Goal: Transaction & Acquisition: Book appointment/travel/reservation

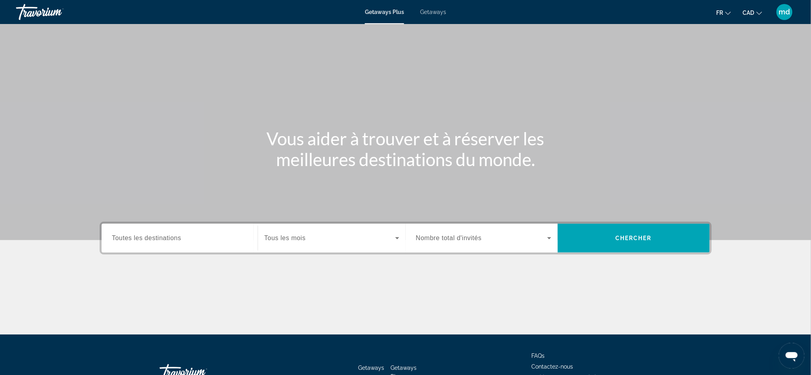
click at [235, 237] on input "Destination Toutes les destinations" at bounding box center [179, 239] width 135 height 10
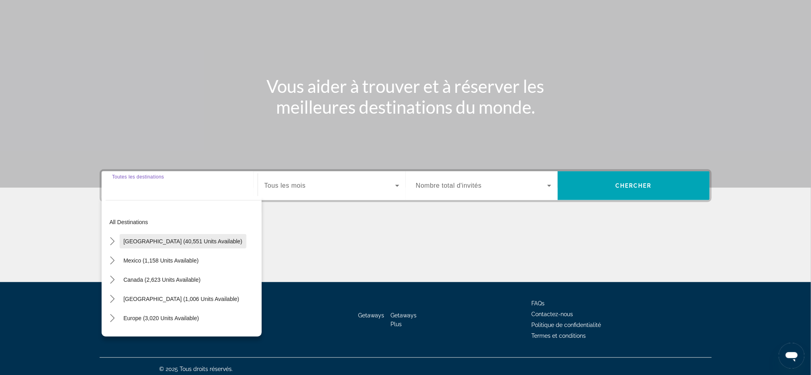
scroll to position [56, 0]
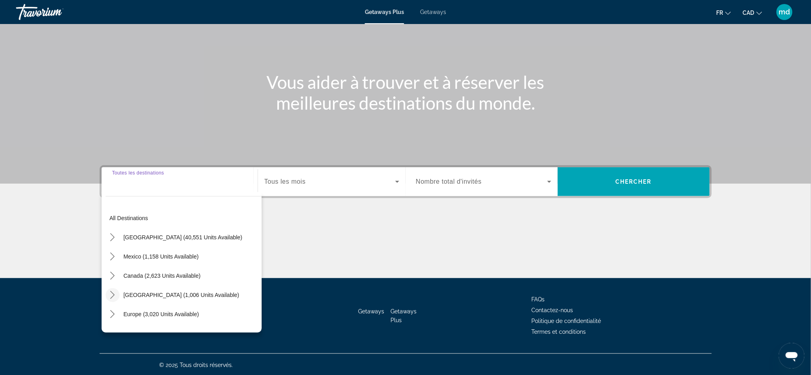
click at [113, 293] on icon "Toggle Caribbean & Atlantic Islands (1,006 units available) submenu" at bounding box center [112, 295] width 4 height 8
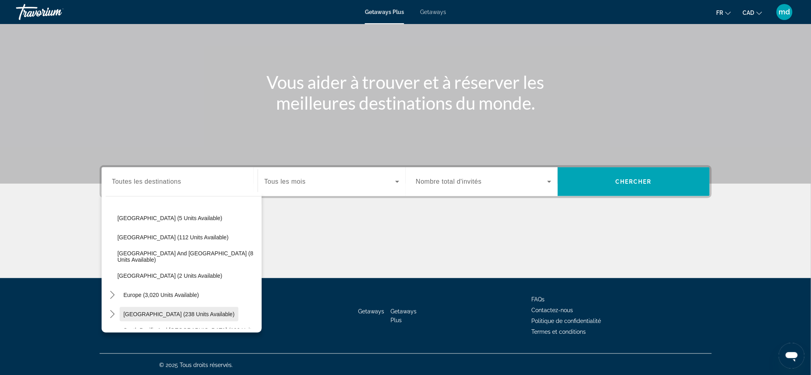
scroll to position [134, 0]
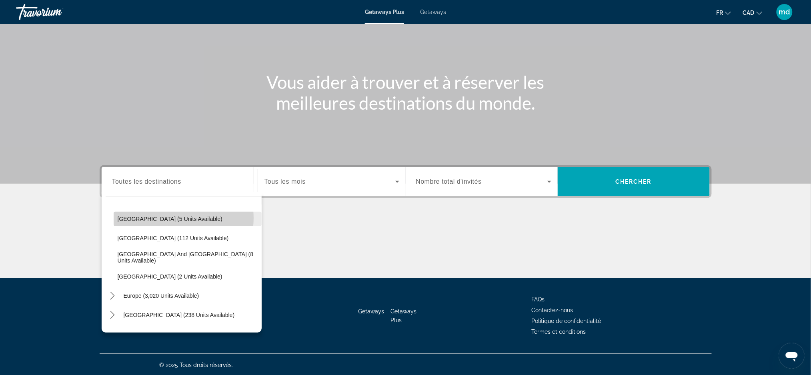
click at [168, 217] on span "Cayman Islands (5 units available)" at bounding box center [170, 219] width 105 height 6
type input "**********"
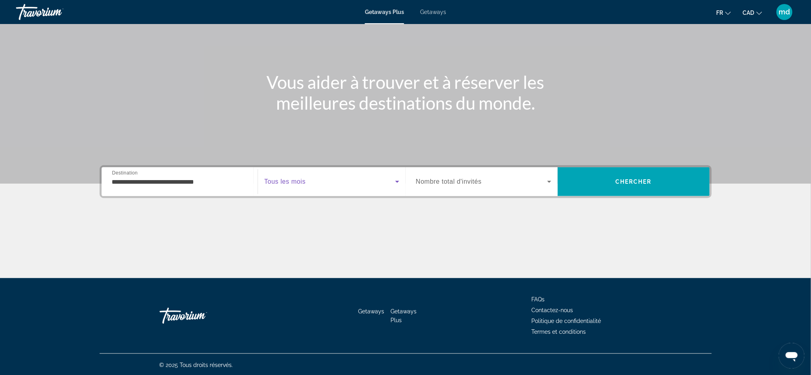
click at [319, 185] on span "Search widget" at bounding box center [330, 182] width 131 height 10
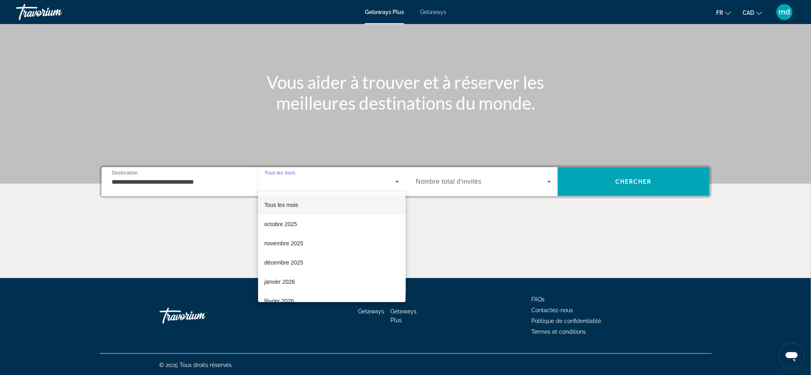
click at [619, 179] on div at bounding box center [405, 187] width 811 height 375
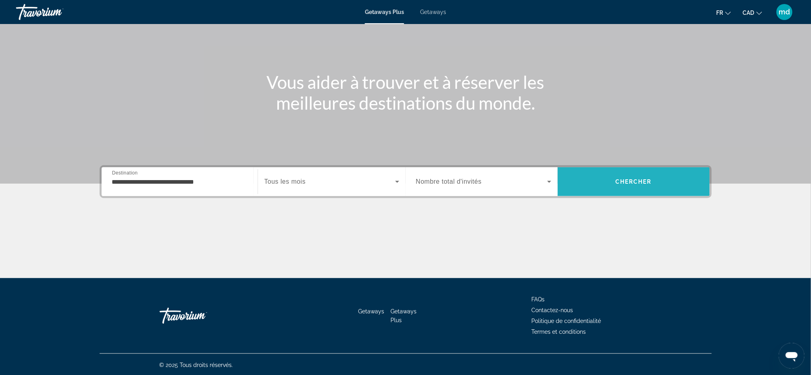
click at [635, 179] on span "Chercher" at bounding box center [633, 181] width 36 height 6
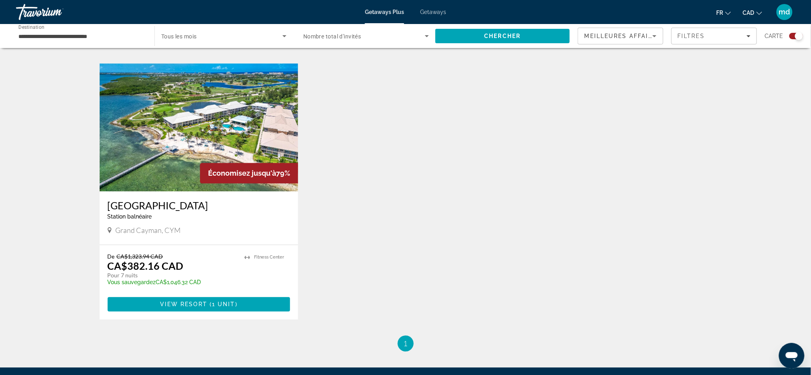
scroll to position [533, 0]
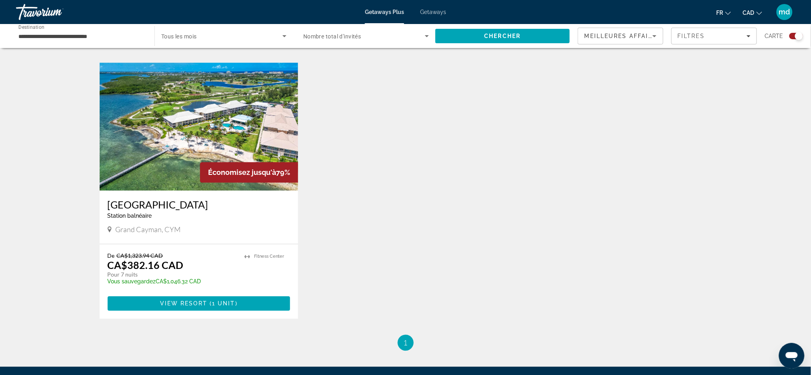
click at [48, 10] on div "Travorium" at bounding box center [56, 12] width 80 height 21
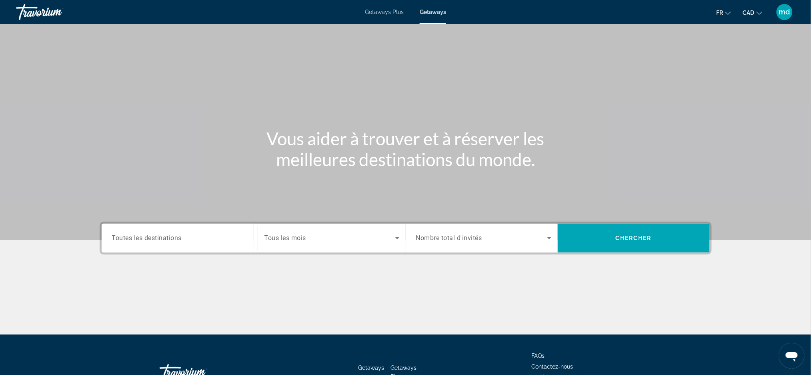
click at [216, 230] on div "Search widget" at bounding box center [179, 238] width 135 height 23
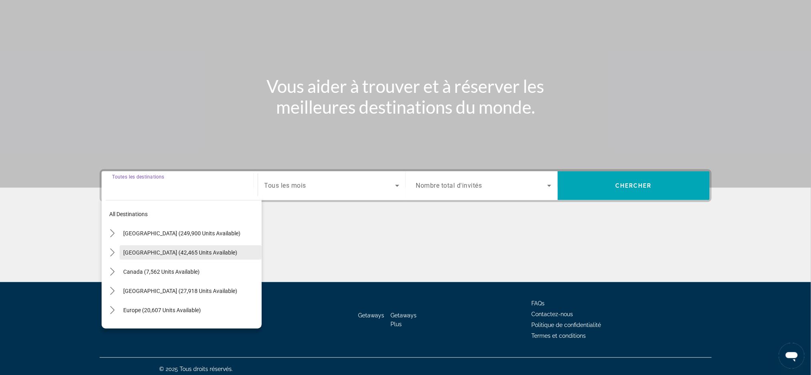
scroll to position [56, 0]
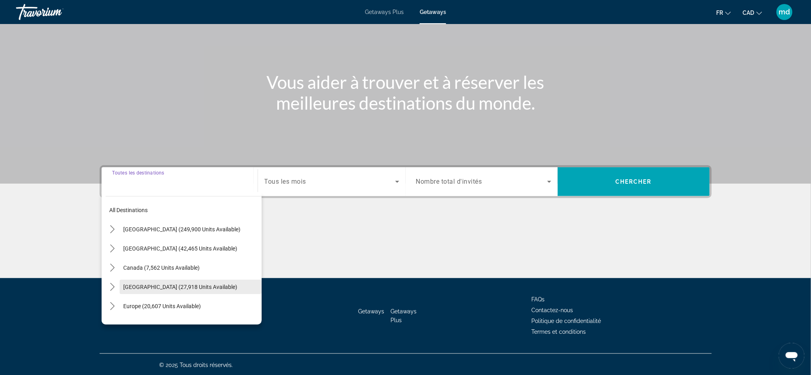
click at [120, 279] on span "Select destination: Caribbean & Atlantic Islands (27,918 units available)" at bounding box center [191, 286] width 142 height 19
type input "**********"
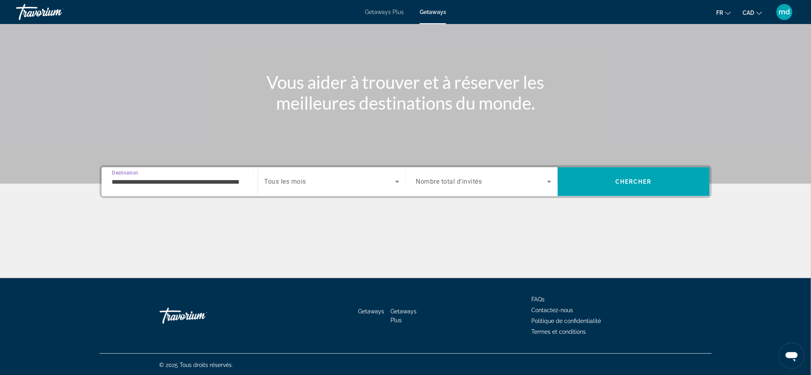
click at [206, 185] on input "**********" at bounding box center [179, 182] width 135 height 10
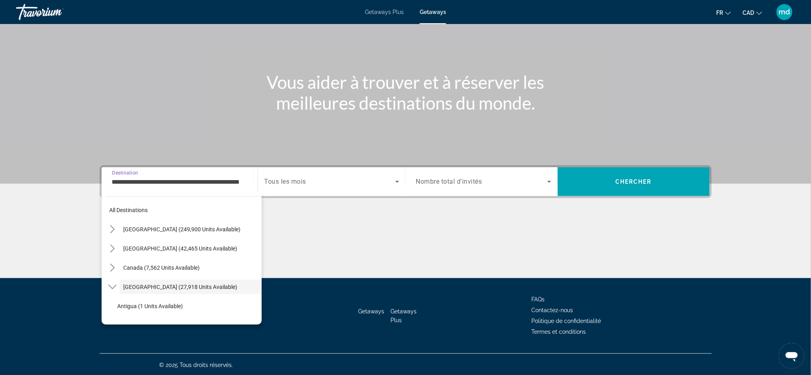
scroll to position [28, 0]
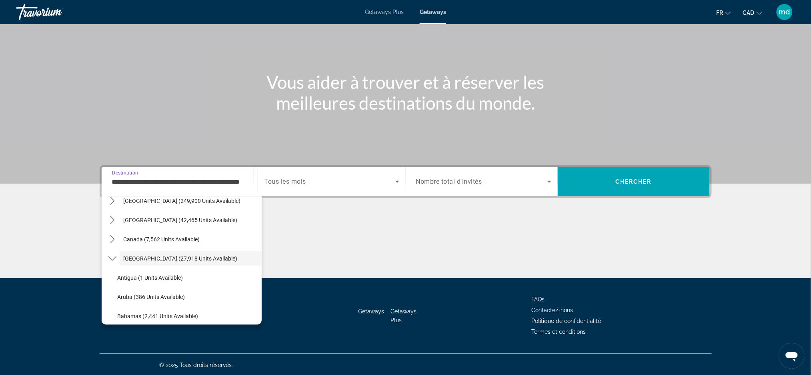
click at [337, 169] on div "Start Month Tous les mois" at bounding box center [332, 181] width 148 height 29
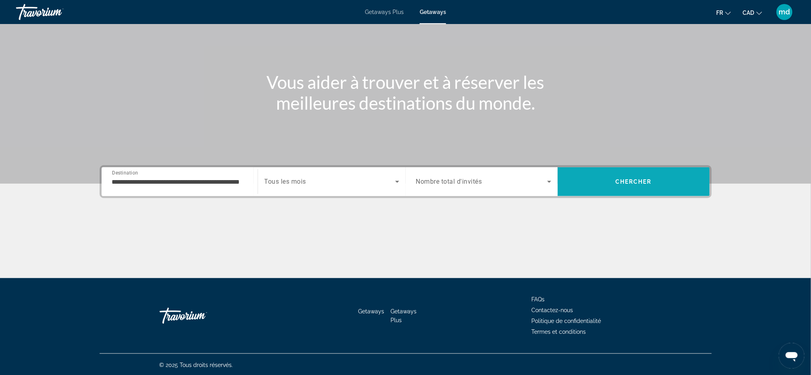
click at [588, 183] on span "Search" at bounding box center [634, 181] width 152 height 19
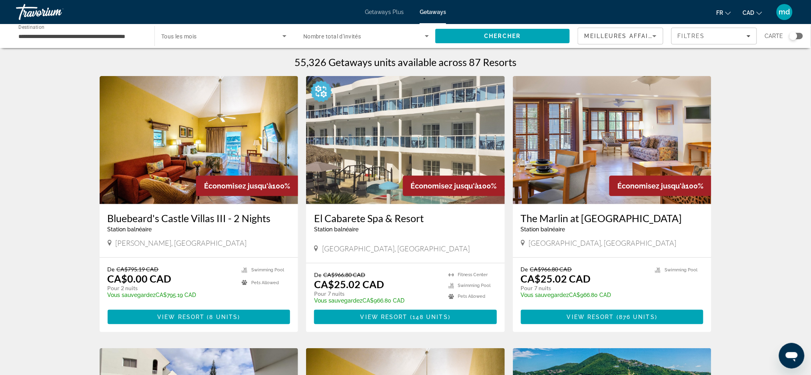
click at [118, 32] on input "**********" at bounding box center [81, 37] width 126 height 10
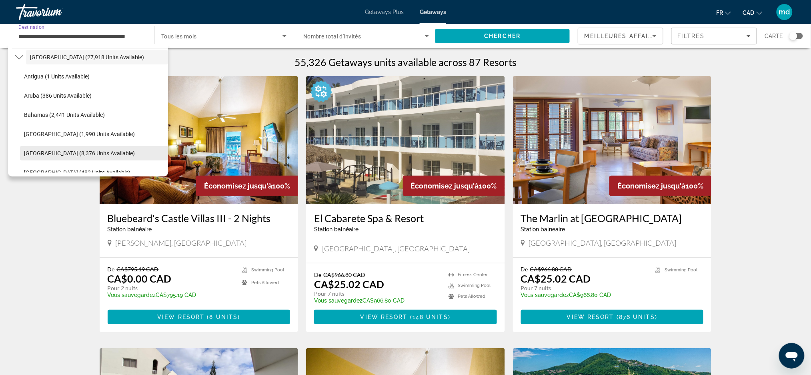
scroll to position [135, 0]
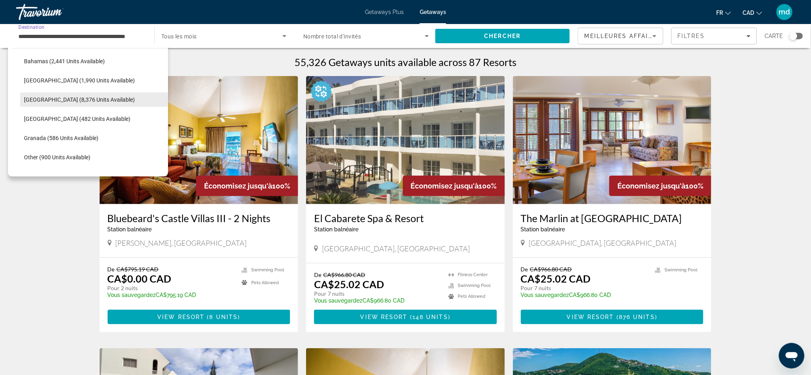
click at [67, 100] on span "Cayman Islands (8,376 units available)" at bounding box center [79, 99] width 111 height 6
type input "**********"
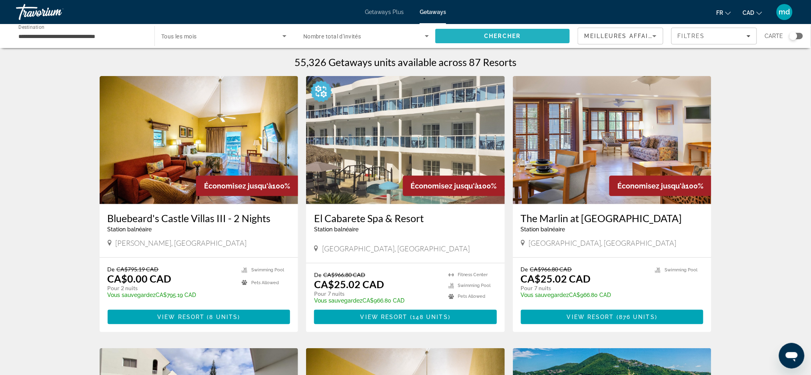
click at [489, 41] on span "Search" at bounding box center [502, 35] width 134 height 19
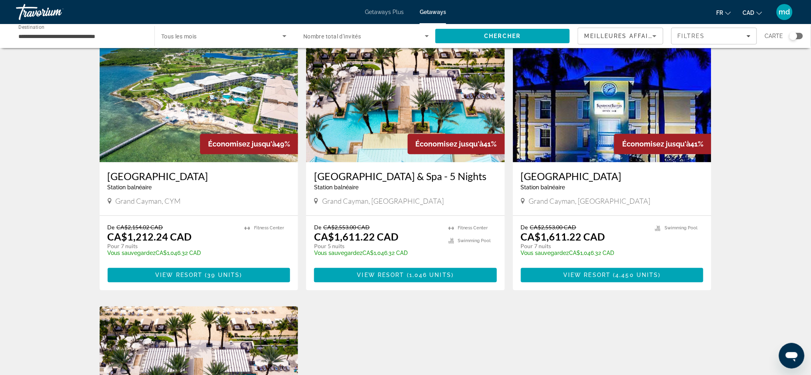
scroll to position [587, 0]
click at [200, 112] on img "Main content" at bounding box center [199, 98] width 199 height 128
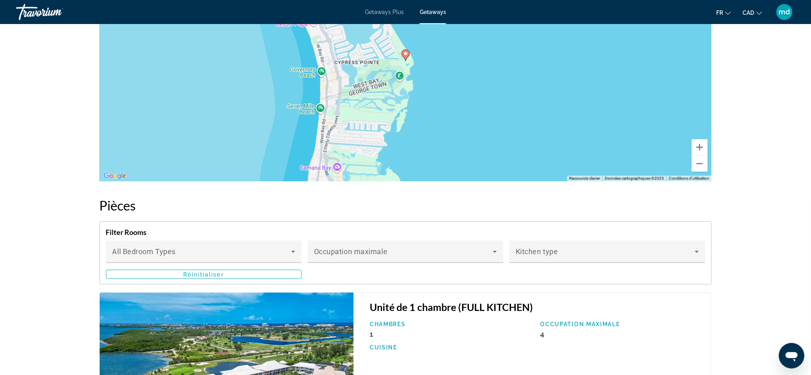
scroll to position [1441, 0]
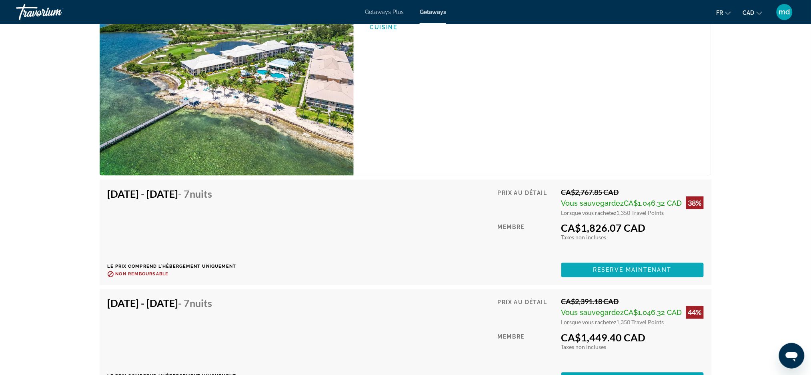
click at [650, 272] on span "Reserve maintenant" at bounding box center [632, 270] width 78 height 6
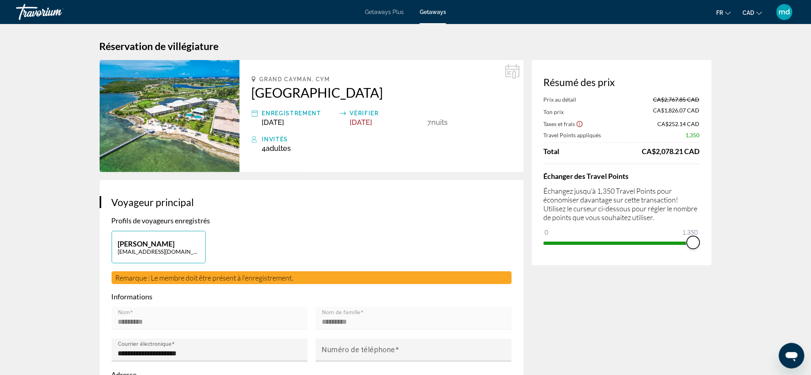
drag, startPoint x: 696, startPoint y: 243, endPoint x: 735, endPoint y: 243, distance: 39.6
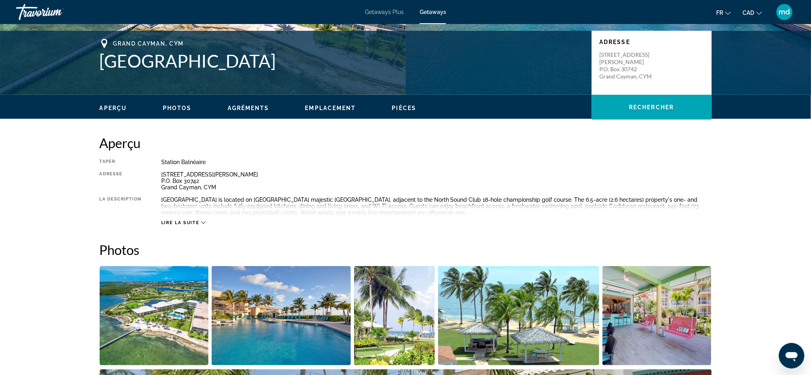
scroll to position [267, 0]
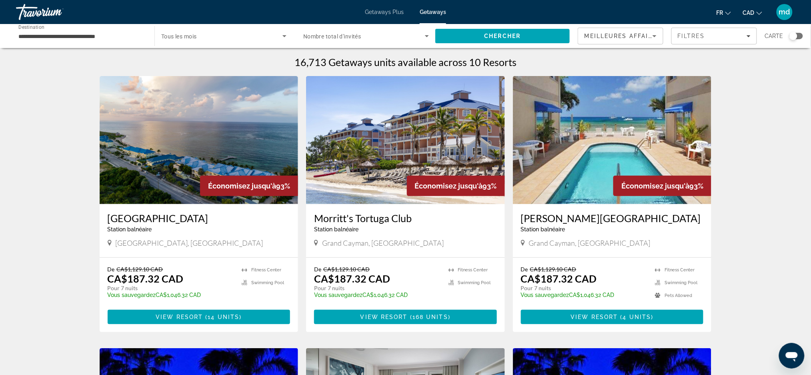
click at [385, 121] on img "Main content" at bounding box center [405, 140] width 199 height 128
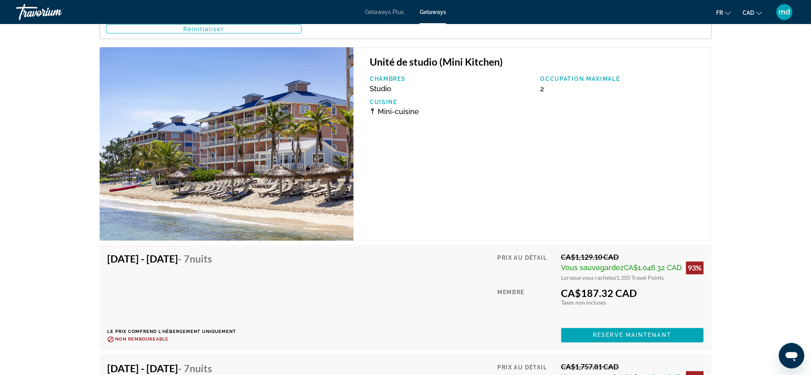
scroll to position [1473, 0]
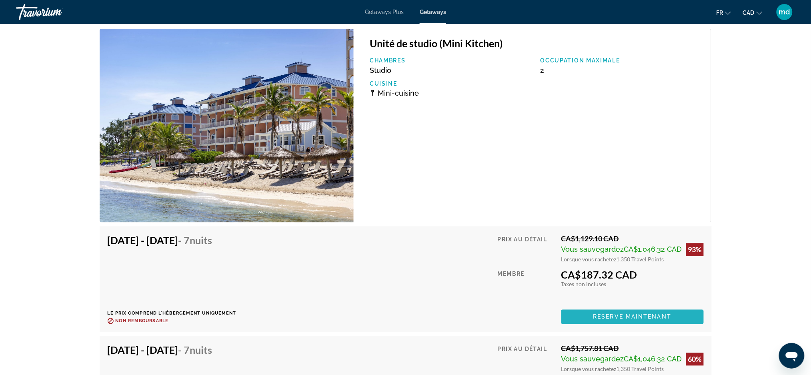
click at [628, 309] on span "Main content" at bounding box center [632, 316] width 142 height 19
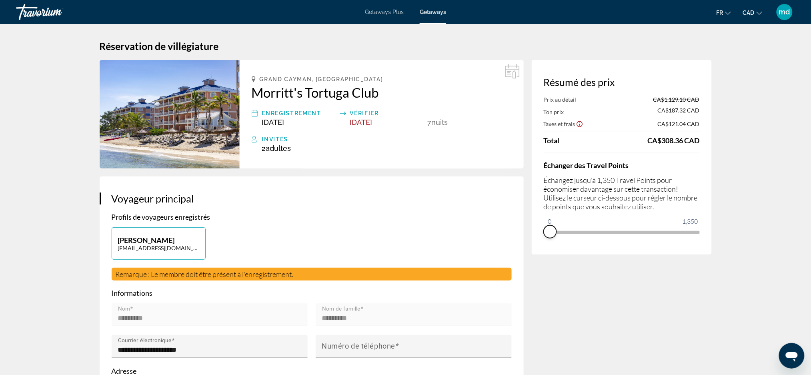
drag, startPoint x: 686, startPoint y: 244, endPoint x: 542, endPoint y: 244, distance: 143.7
click at [542, 244] on div "Résumé des prix Prix au détail CA$1,129.10 CAD Ton prix CA$187.32 CAD Taxes et …" at bounding box center [622, 157] width 180 height 194
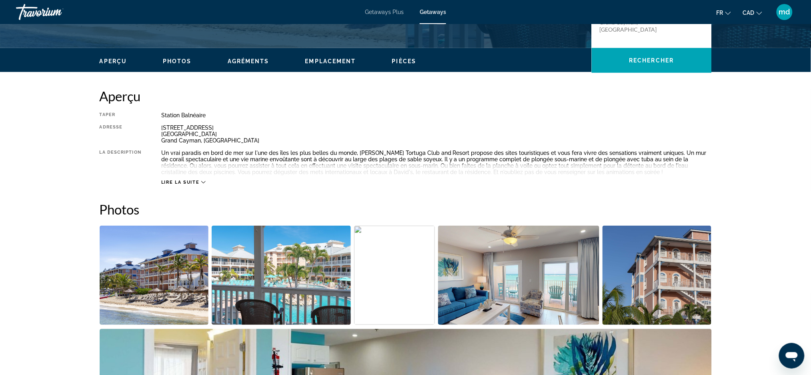
scroll to position [53, 0]
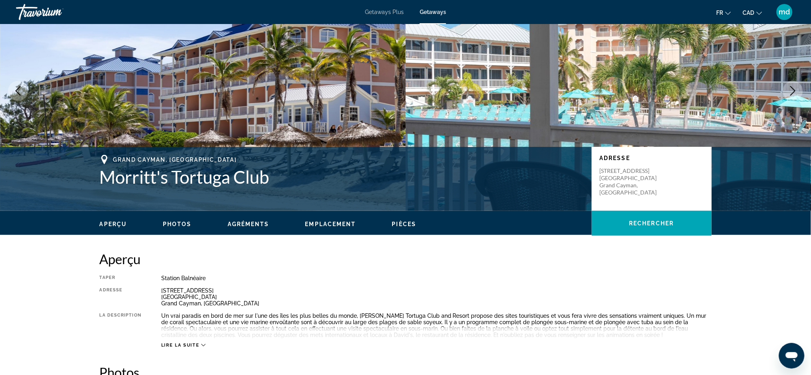
click at [798, 86] on icon "Next image" at bounding box center [793, 91] width 10 height 10
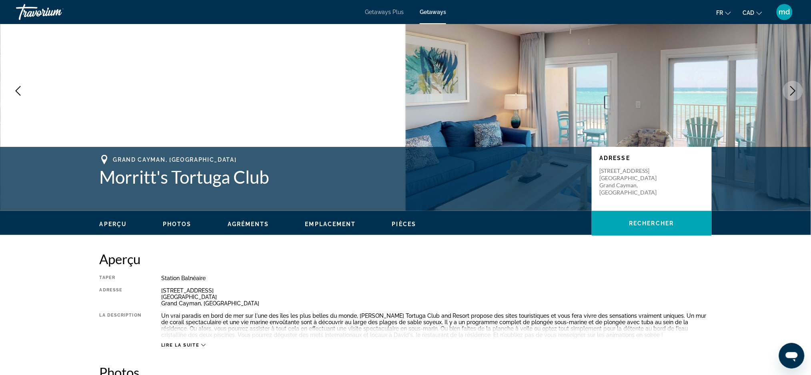
click at [796, 90] on icon "Next image" at bounding box center [793, 91] width 10 height 10
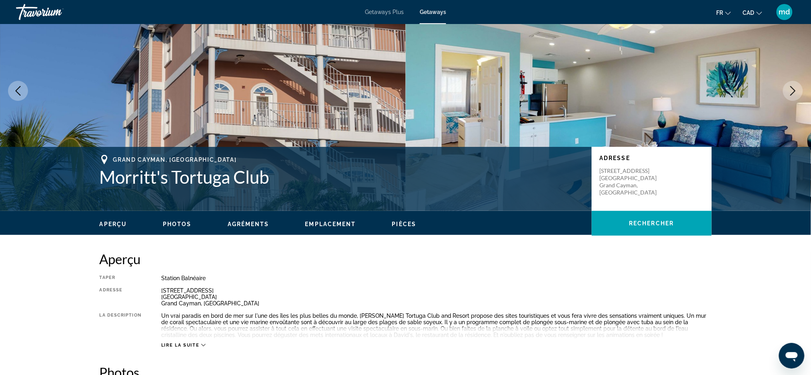
click at [796, 90] on icon "Next image" at bounding box center [793, 91] width 10 height 10
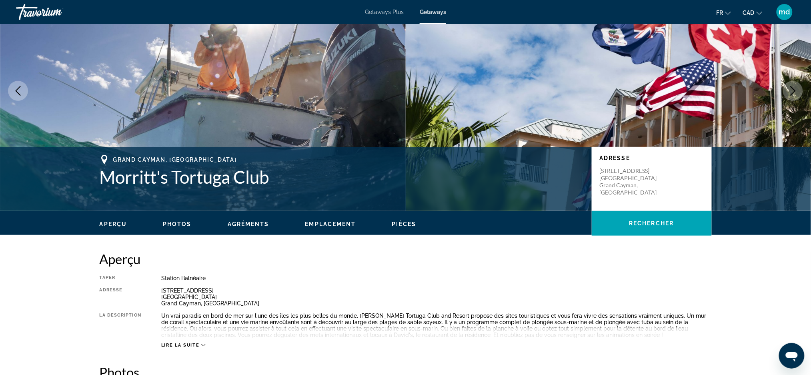
click at [796, 92] on icon "Next image" at bounding box center [793, 91] width 10 height 10
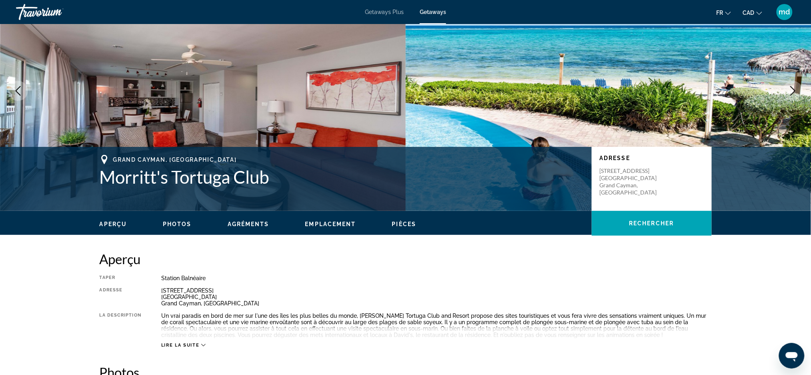
click at [796, 92] on icon "Next image" at bounding box center [793, 91] width 10 height 10
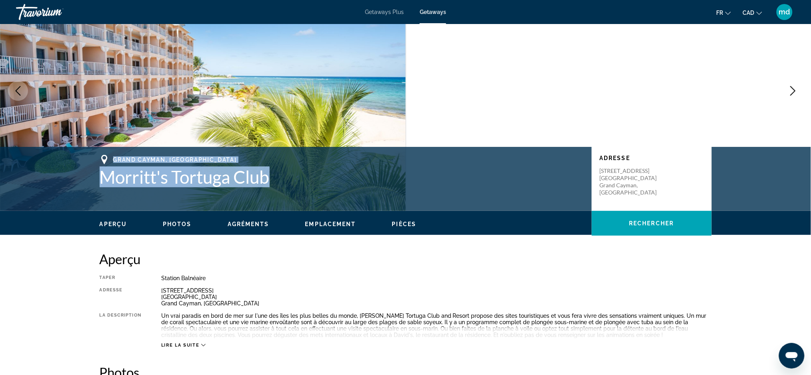
drag, startPoint x: 248, startPoint y: 178, endPoint x: 73, endPoint y: 178, distance: 175.3
click at [73, 178] on div "[GEOGRAPHIC_DATA], [GEOGRAPHIC_DATA] Morritt's Tortuga Club Adresse [STREET_ADD…" at bounding box center [405, 179] width 811 height 64
copy div "Grand Cayman, [GEOGRAPHIC_DATA] Morritt's Tortuga Club"
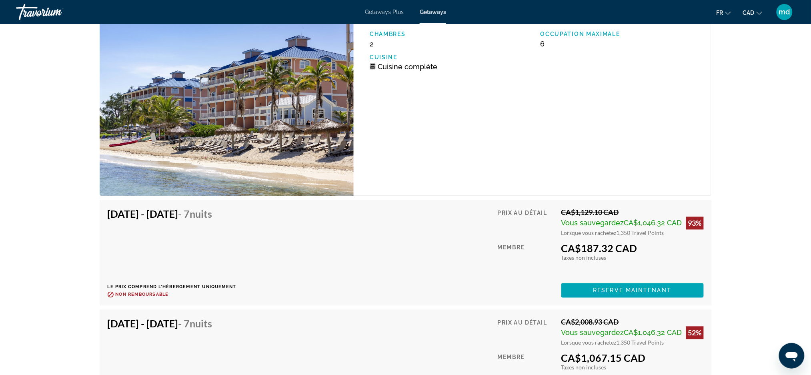
scroll to position [1601, 0]
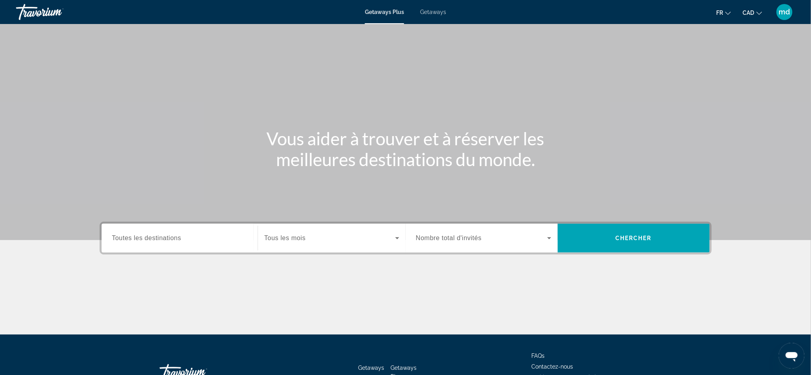
click at [152, 237] on span "Toutes les destinations" at bounding box center [146, 238] width 69 height 7
click at [152, 237] on input "Destination Toutes les destinations" at bounding box center [179, 239] width 135 height 10
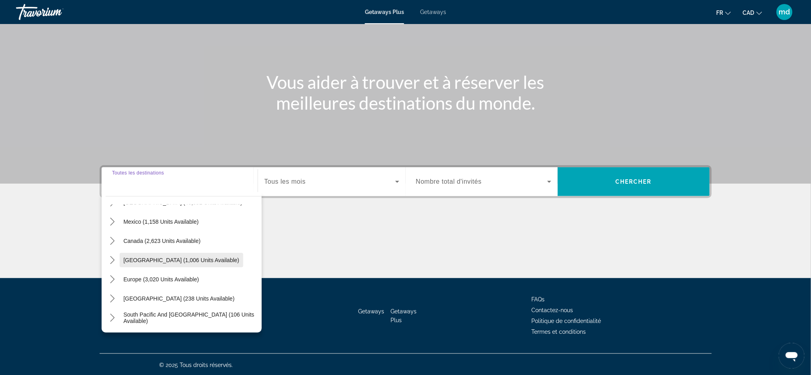
scroll to position [53, 0]
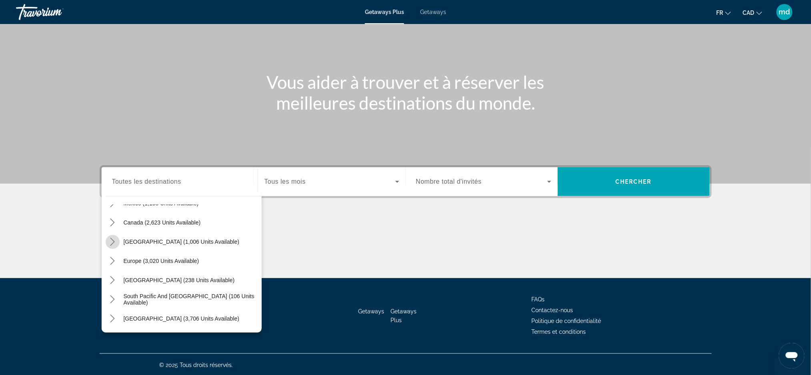
click at [113, 243] on icon "Toggle Caribbean & Atlantic Islands (1,006 units available) submenu" at bounding box center [112, 242] width 8 height 8
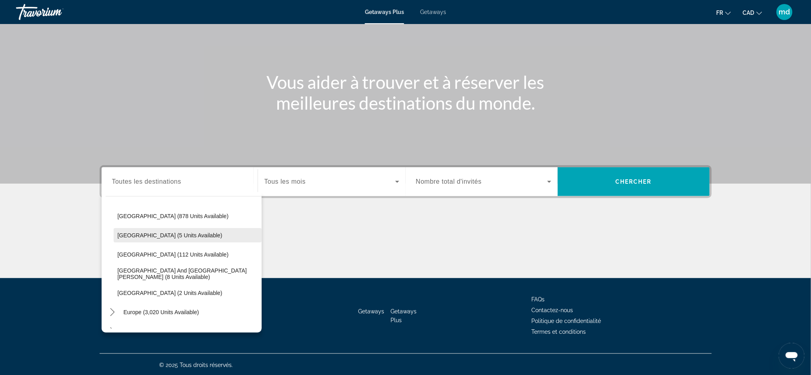
scroll to position [134, 0]
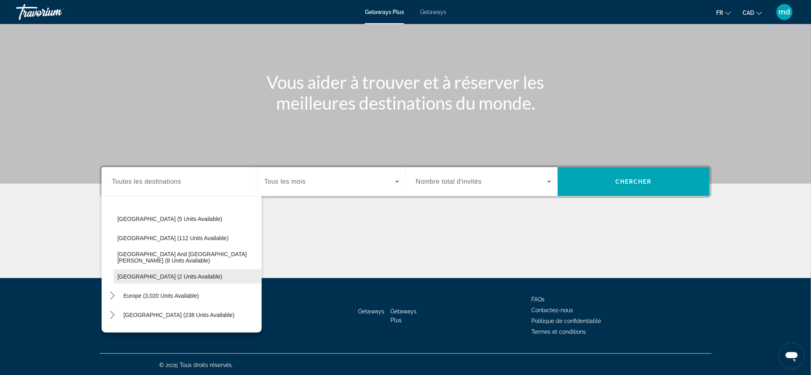
click at [138, 276] on span "Virgin Islands (2 units available)" at bounding box center [170, 276] width 105 height 6
type input "**********"
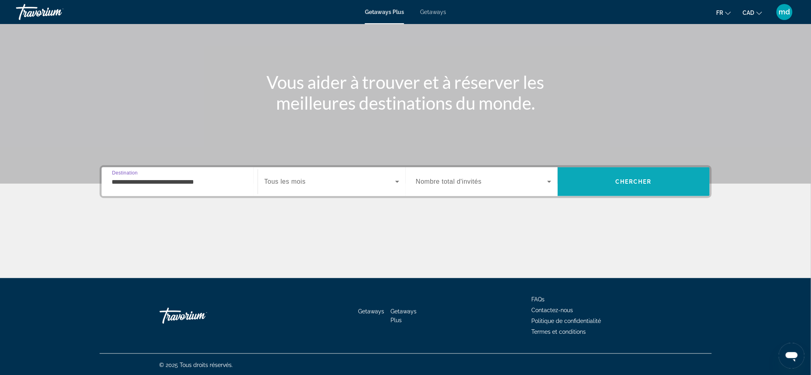
click at [596, 185] on span "Search" at bounding box center [634, 181] width 152 height 19
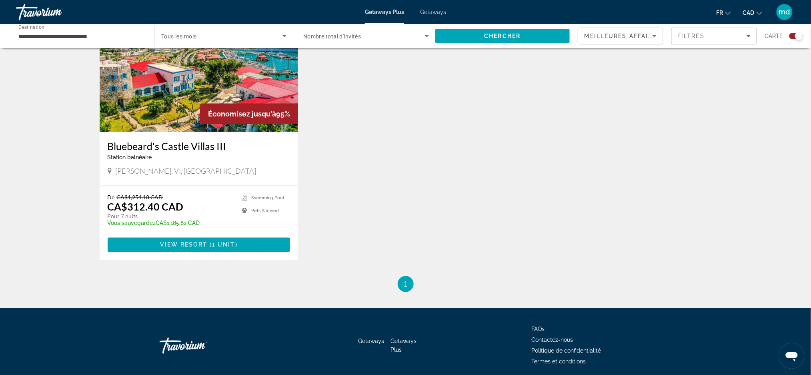
scroll to position [267, 0]
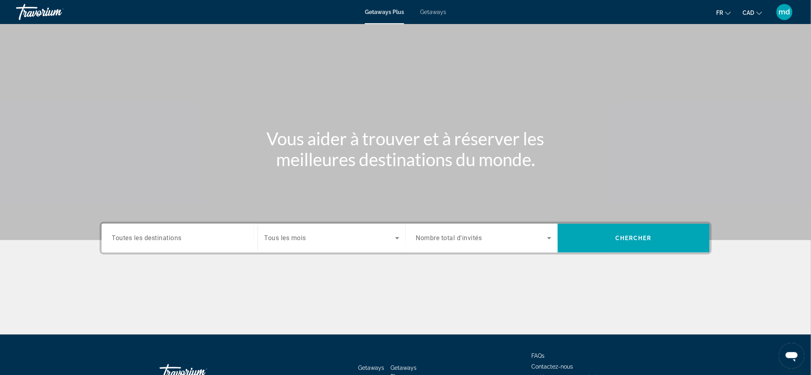
click at [168, 238] on span "Toutes les destinations" at bounding box center [147, 238] width 70 height 8
click at [168, 238] on input "Destination Toutes les destinations" at bounding box center [179, 239] width 135 height 10
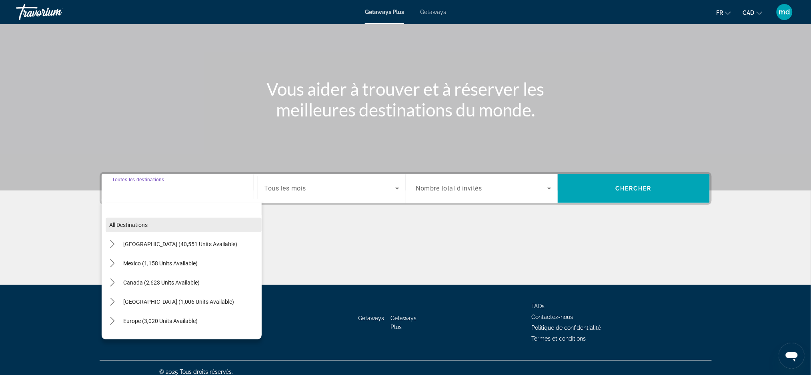
scroll to position [56, 0]
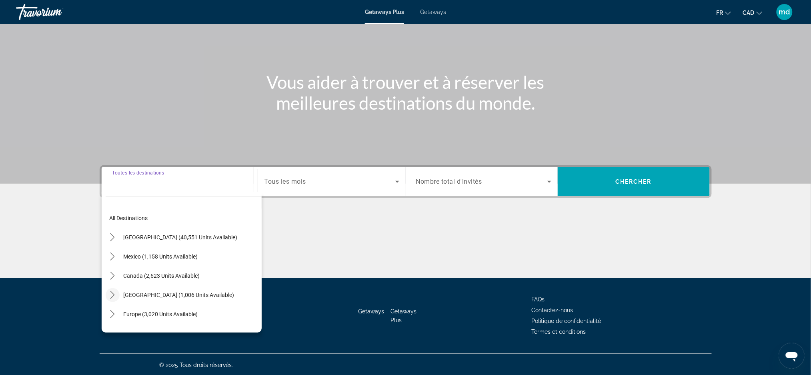
click at [116, 299] on mat-icon "Toggle Caribbean & Atlantic Islands (1,006 units available) submenu" at bounding box center [113, 295] width 14 height 14
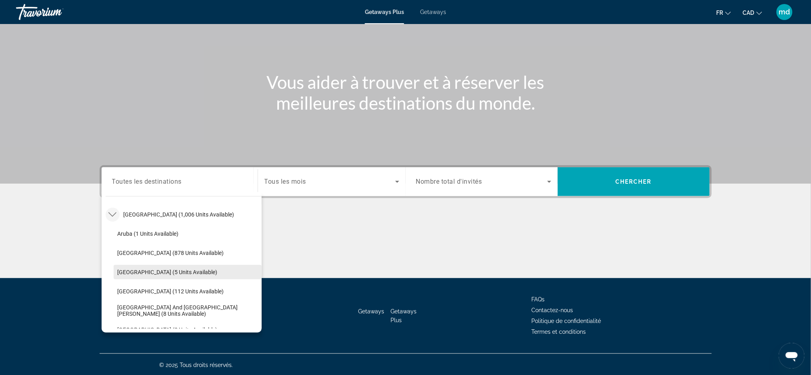
click at [150, 272] on span "Cayman Islands (5 units available)" at bounding box center [168, 272] width 100 height 6
type input "**********"
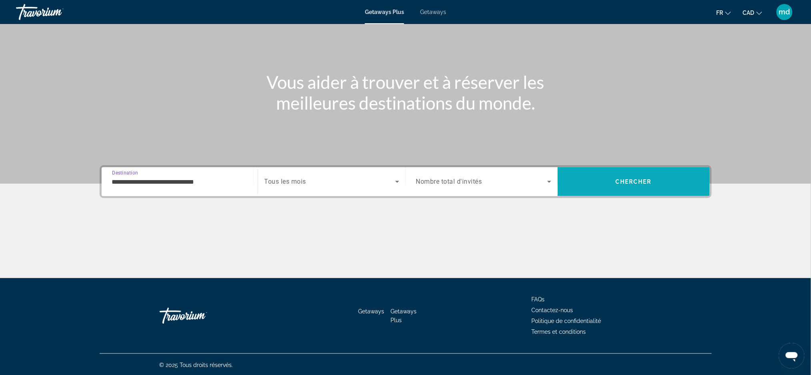
click at [590, 175] on span "Search" at bounding box center [634, 181] width 152 height 19
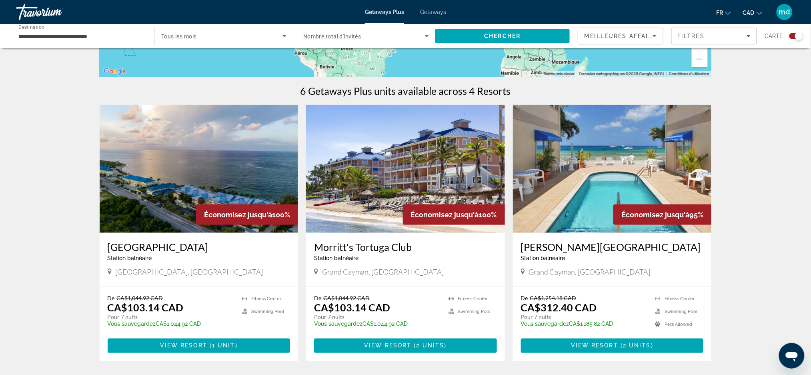
scroll to position [213, 0]
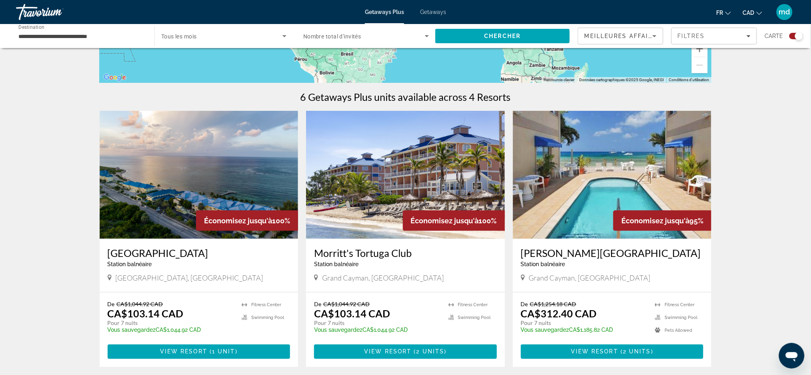
click at [447, 181] on img "Main content" at bounding box center [405, 175] width 199 height 128
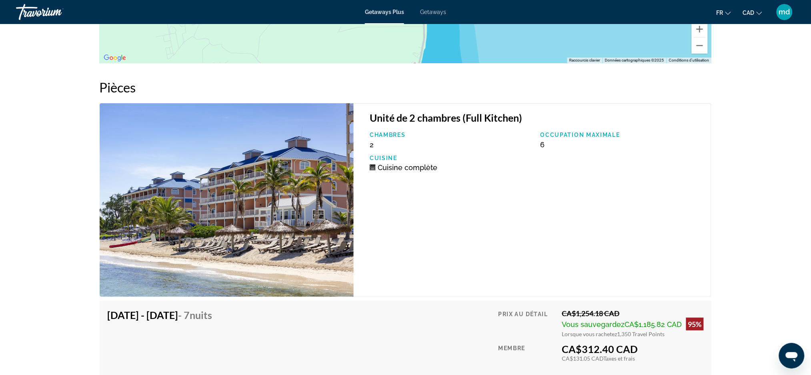
scroll to position [1305, 0]
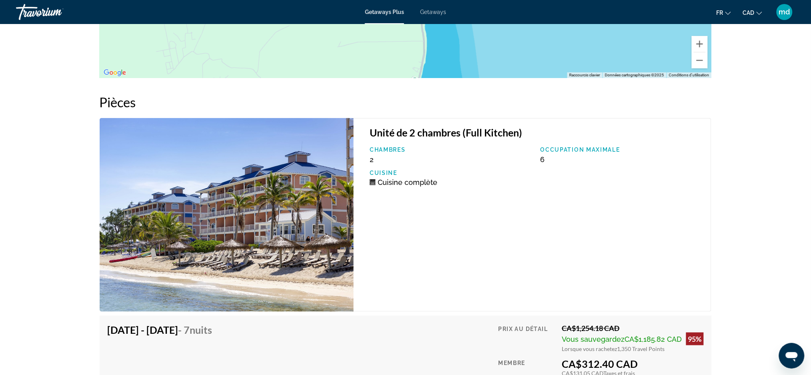
click at [431, 278] on div "Unité de 2 chambres (Full Kitchen) Chambres 2 Occupation maximale 6 Cuisine Cui…" at bounding box center [533, 215] width 358 height 194
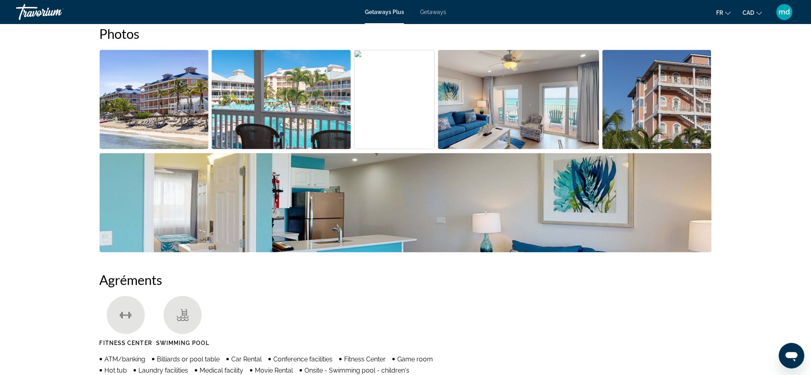
scroll to position [373, 0]
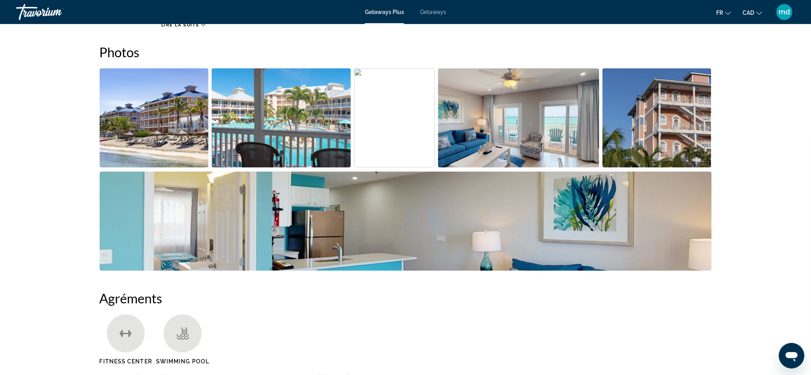
click at [359, 74] on img "Open full-screen image slider" at bounding box center [394, 117] width 81 height 99
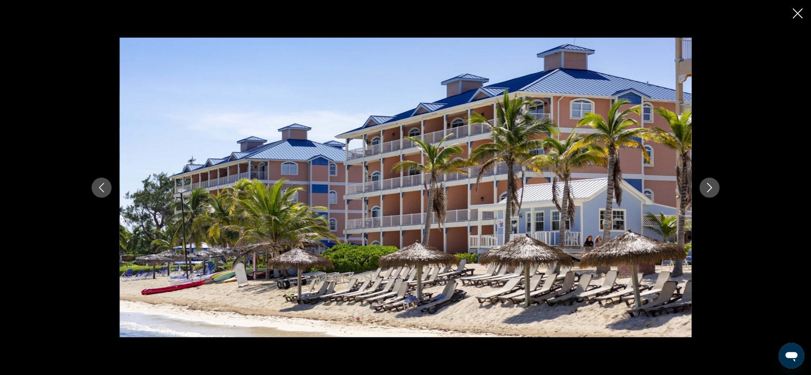
click at [705, 188] on icon "Next image" at bounding box center [710, 188] width 10 height 10
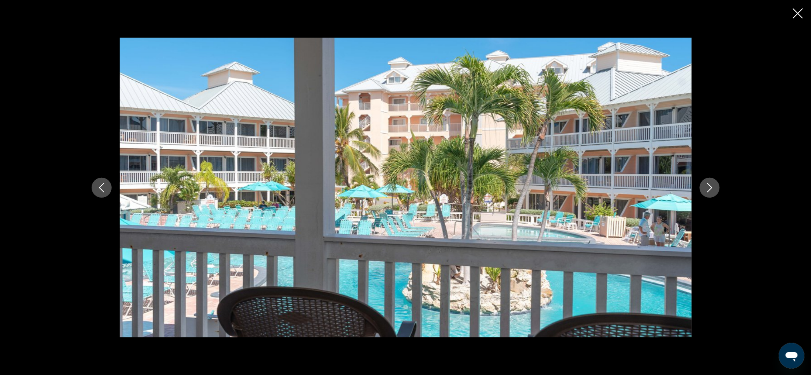
click at [705, 188] on icon "Next image" at bounding box center [710, 188] width 10 height 10
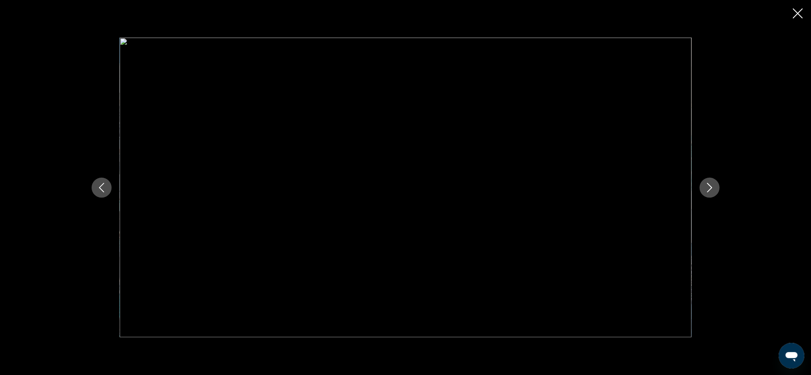
click at [796, 17] on icon "Close slideshow" at bounding box center [798, 13] width 10 height 10
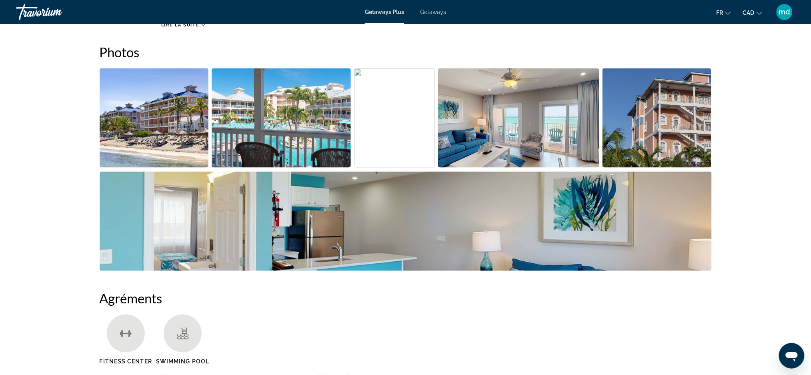
click at [253, 117] on img "Open full-screen image slider" at bounding box center [281, 117] width 139 height 99
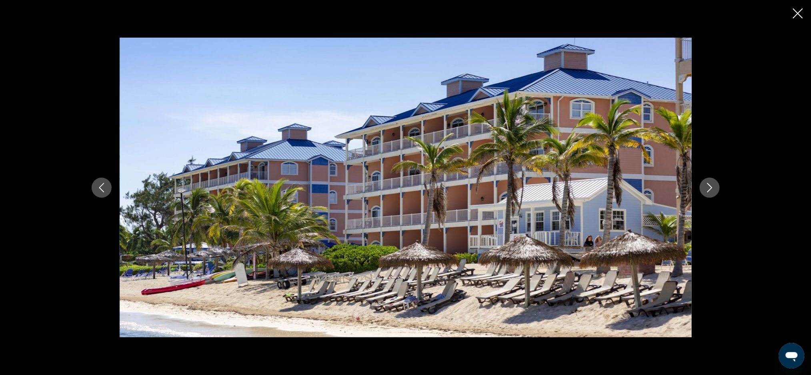
click at [702, 188] on button "Next image" at bounding box center [710, 188] width 20 height 20
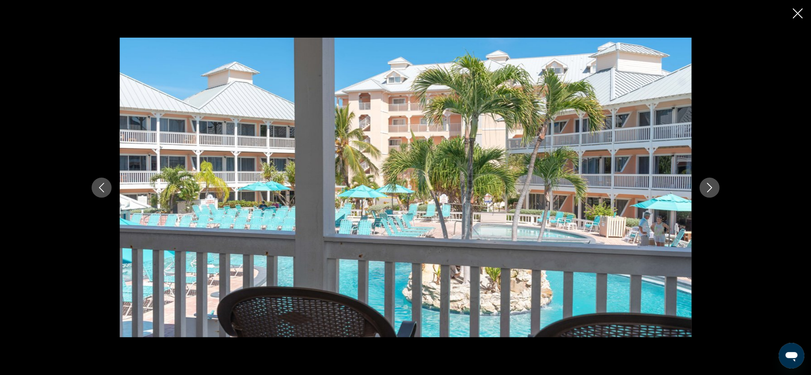
click at [703, 188] on button "Next image" at bounding box center [710, 188] width 20 height 20
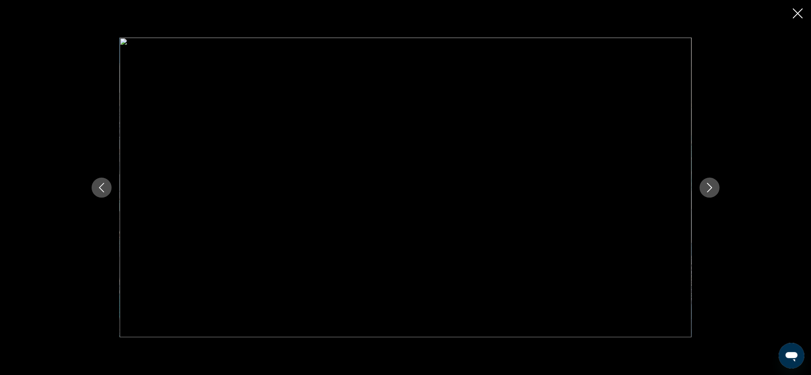
click at [709, 190] on icon "Next image" at bounding box center [710, 188] width 10 height 10
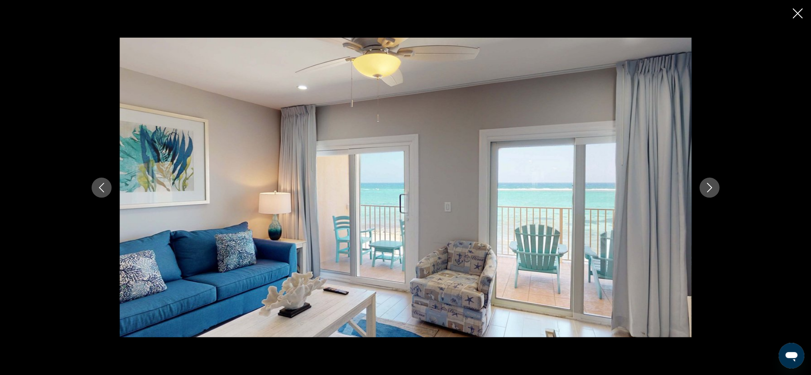
click at [709, 190] on icon "Next image" at bounding box center [710, 188] width 10 height 10
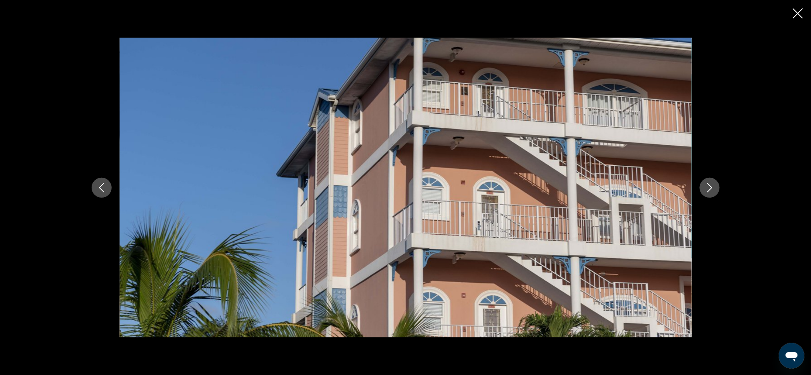
click at [106, 188] on button "Previous image" at bounding box center [102, 188] width 20 height 20
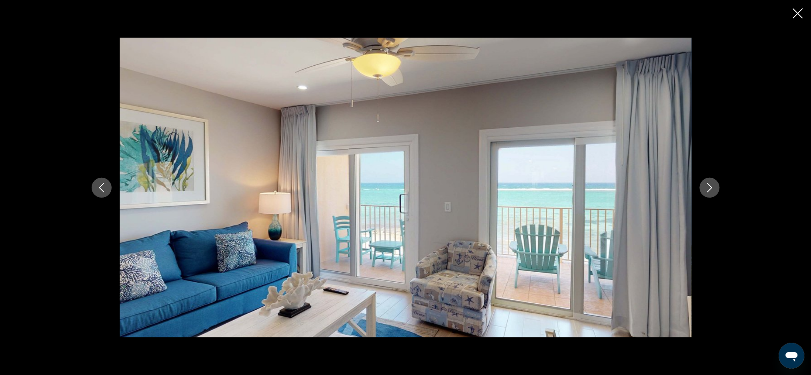
click at [703, 190] on button "Next image" at bounding box center [710, 188] width 20 height 20
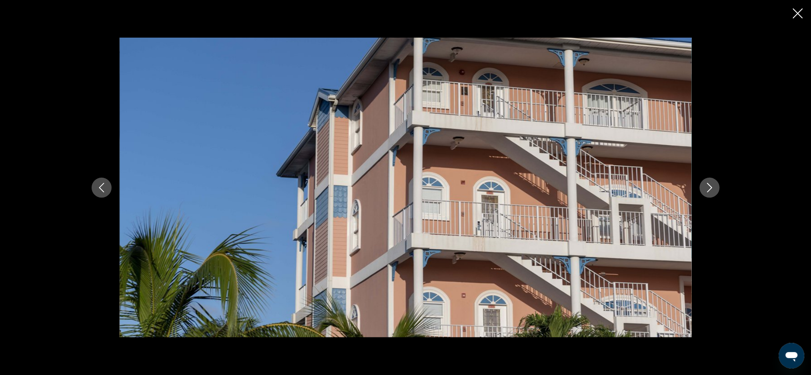
click at [703, 190] on button "Next image" at bounding box center [710, 188] width 20 height 20
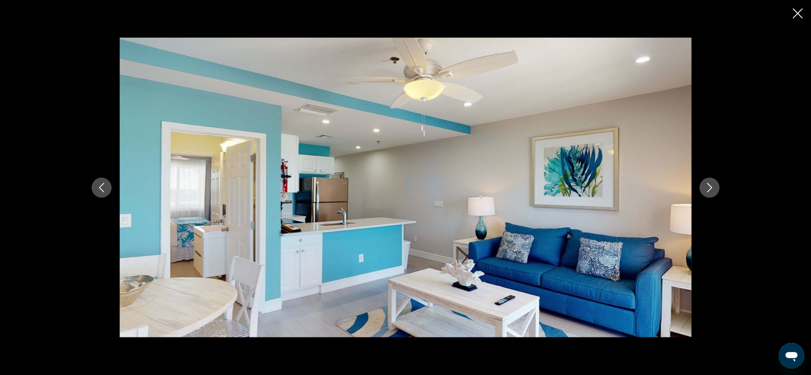
click at [711, 191] on icon "Next image" at bounding box center [710, 188] width 10 height 10
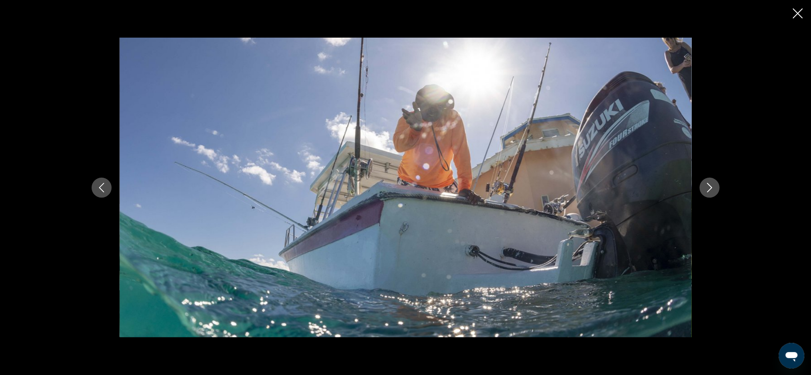
click at [711, 191] on icon "Next image" at bounding box center [710, 188] width 10 height 10
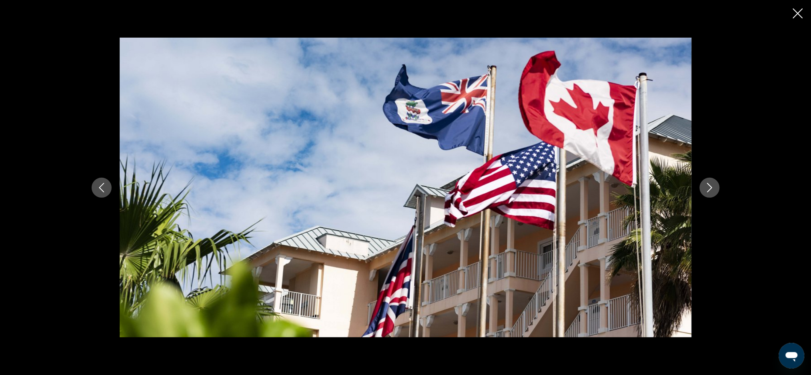
click at [711, 191] on icon "Next image" at bounding box center [710, 188] width 10 height 10
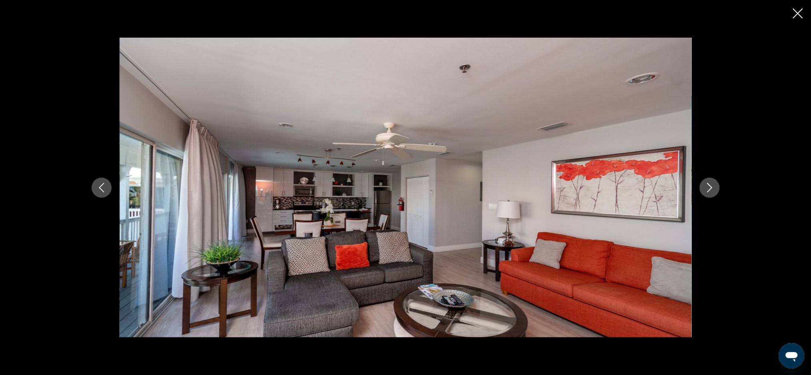
click at [711, 191] on icon "Next image" at bounding box center [710, 188] width 10 height 10
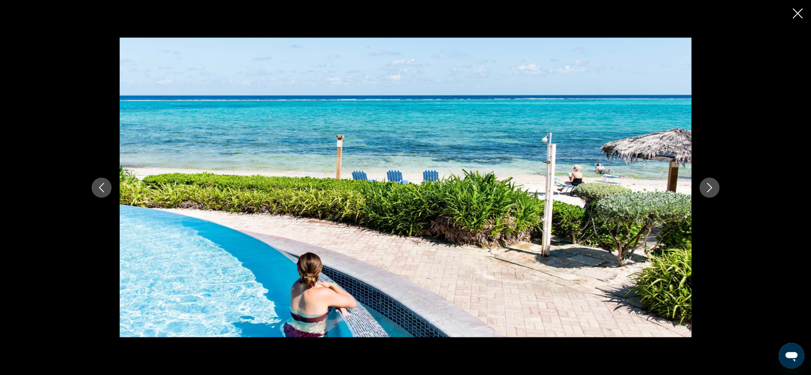
click at [712, 188] on icon "Next image" at bounding box center [710, 188] width 10 height 10
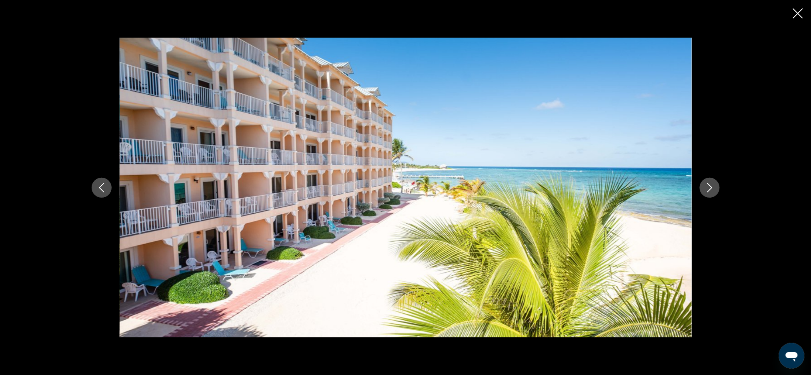
click at [707, 181] on button "Next image" at bounding box center [710, 188] width 20 height 20
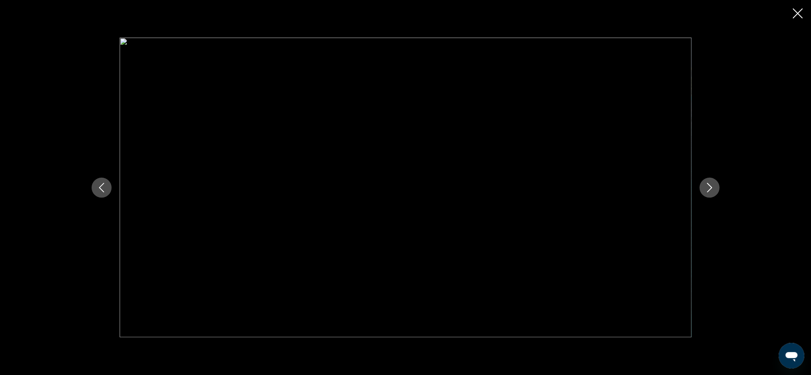
click at [708, 184] on icon "Next image" at bounding box center [709, 188] width 5 height 10
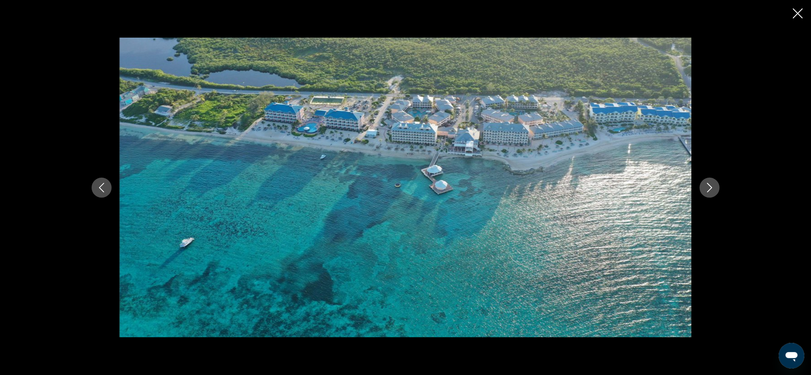
click at [708, 184] on icon "Next image" at bounding box center [709, 188] width 5 height 10
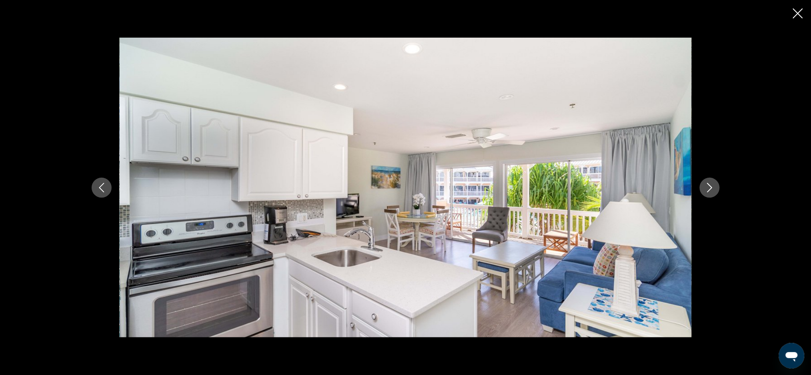
click at [708, 184] on icon "Next image" at bounding box center [709, 188] width 5 height 10
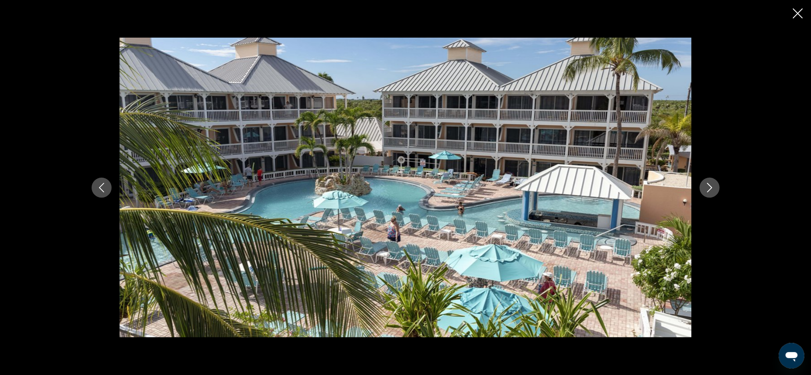
click at [708, 184] on icon "Next image" at bounding box center [709, 188] width 5 height 10
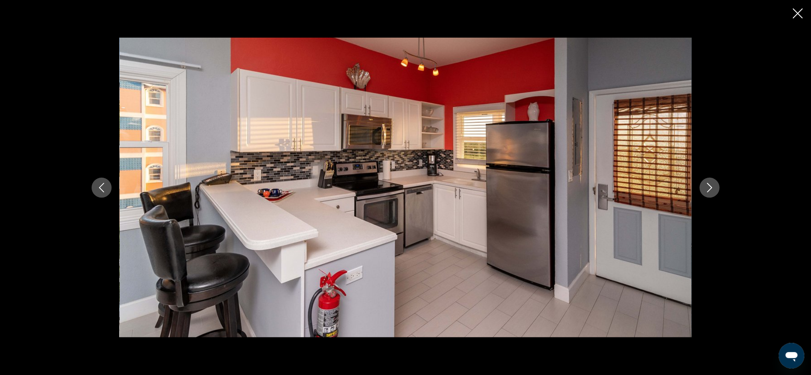
click at [708, 184] on icon "Next image" at bounding box center [709, 188] width 5 height 10
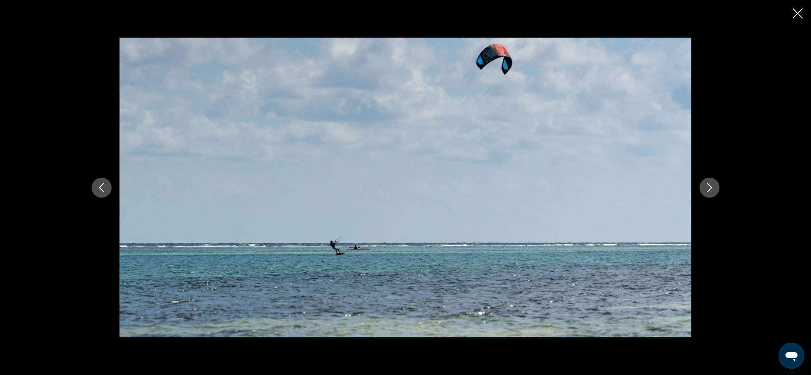
click at [803, 16] on icon "Close slideshow" at bounding box center [798, 13] width 10 height 10
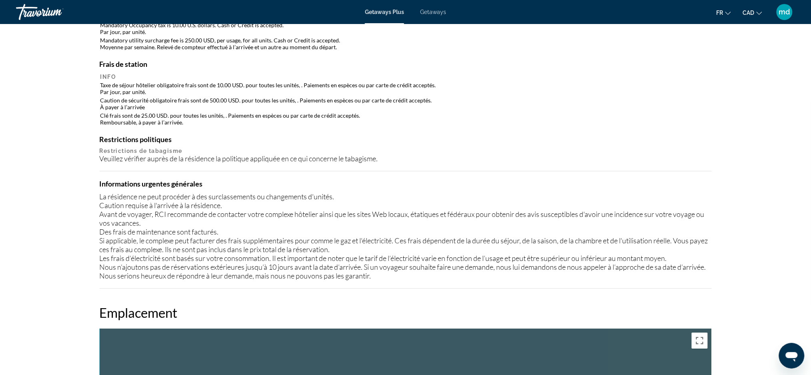
scroll to position [747, 0]
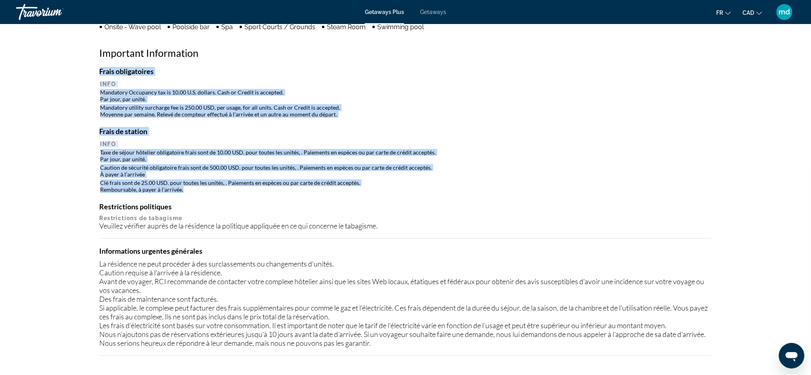
drag, startPoint x: 197, startPoint y: 190, endPoint x: 90, endPoint y: 98, distance: 141.9
click at [90, 98] on div "Aperçu Taper Station balnéaire Tout inclus Pas tout compris Adresse [STREET_ADD…" at bounding box center [406, 278] width 644 height 1442
copy div "Frais obligatoires Info Mandatory Occupancy tax is 10.00 U.S. dollars. Cash or …"
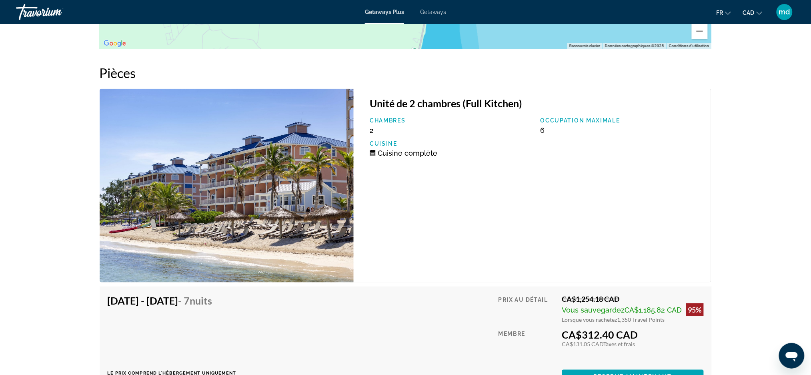
scroll to position [1387, 0]
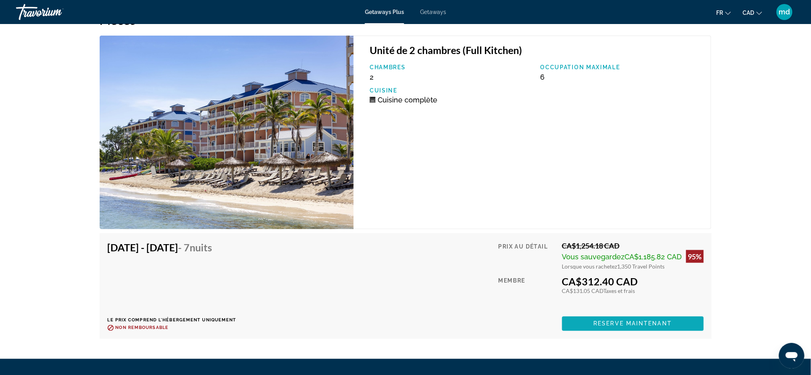
click at [639, 321] on span "Reserve maintenant" at bounding box center [633, 324] width 78 height 6
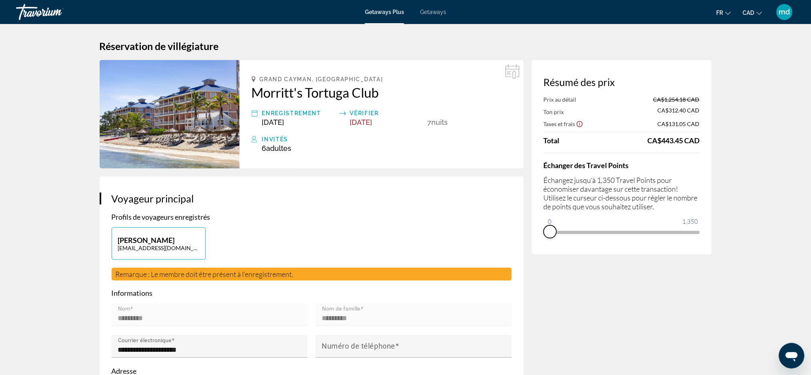
drag, startPoint x: 694, startPoint y: 242, endPoint x: 530, endPoint y: 242, distance: 164.1
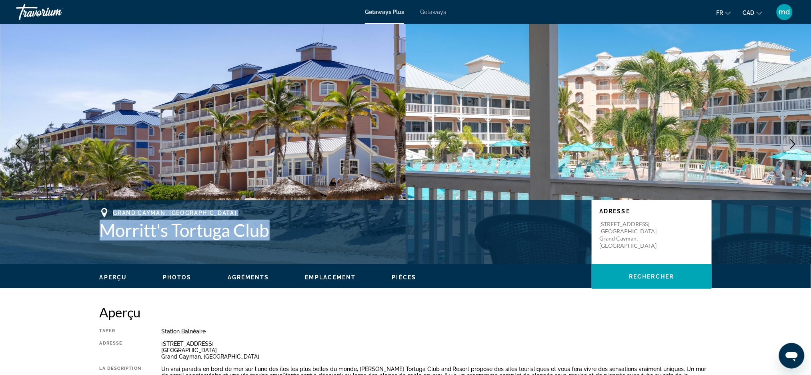
drag, startPoint x: 286, startPoint y: 236, endPoint x: 20, endPoint y: 222, distance: 265.7
click at [20, 222] on div "[GEOGRAPHIC_DATA], [GEOGRAPHIC_DATA] Morritt's Tortuga Club Adresse [STREET_ADD…" at bounding box center [405, 232] width 811 height 64
copy div "Grand Cayman, [GEOGRAPHIC_DATA] Morritt's Tortuga Club"
click at [291, 215] on div "Grand Cayman, [GEOGRAPHIC_DATA]" at bounding box center [342, 213] width 484 height 10
click at [280, 233] on h1 "Morritt's Tortuga Club" at bounding box center [342, 230] width 484 height 21
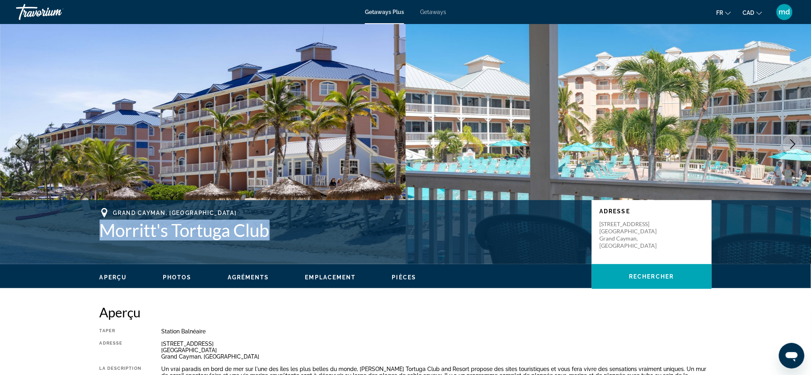
drag, startPoint x: 271, startPoint y: 229, endPoint x: 106, endPoint y: 233, distance: 165.3
click at [106, 233] on h1 "Morritt's Tortuga Club" at bounding box center [342, 230] width 484 height 21
copy h1 "Morritt's Tortuga Club"
click at [295, 235] on h1 "Morritt's Tortuga Club" at bounding box center [342, 230] width 484 height 21
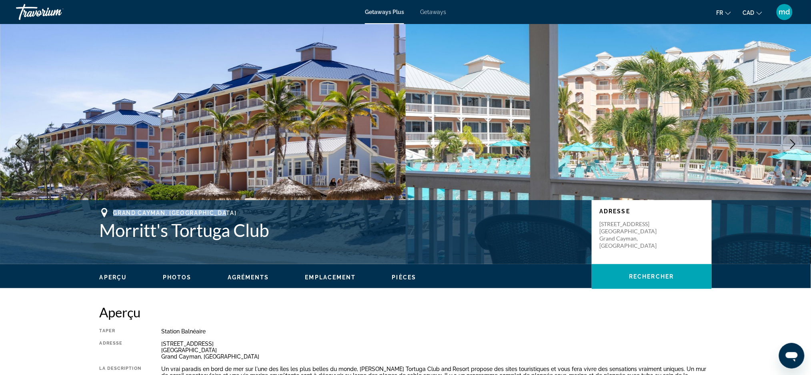
drag, startPoint x: 233, startPoint y: 210, endPoint x: 113, endPoint y: 214, distance: 120.5
click at [113, 214] on div "Grand Cayman, [GEOGRAPHIC_DATA]" at bounding box center [342, 213] width 484 height 10
copy span "Grand Cayman, [GEOGRAPHIC_DATA]"
click at [264, 234] on h1 "Morritt's Tortuga Club" at bounding box center [342, 230] width 484 height 21
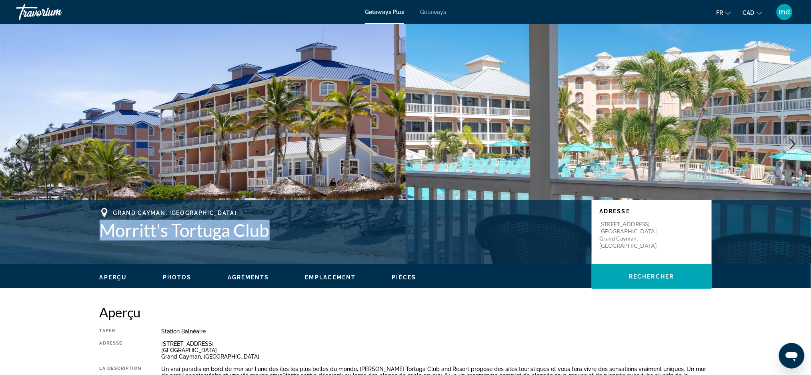
drag, startPoint x: 268, startPoint y: 230, endPoint x: 99, endPoint y: 228, distance: 168.9
click at [99, 228] on div "[GEOGRAPHIC_DATA], [GEOGRAPHIC_DATA] Morritt's Tortuga Club Adresse [STREET_ADD…" at bounding box center [406, 232] width 644 height 48
copy h1 "Morritt's Tortuga Club"
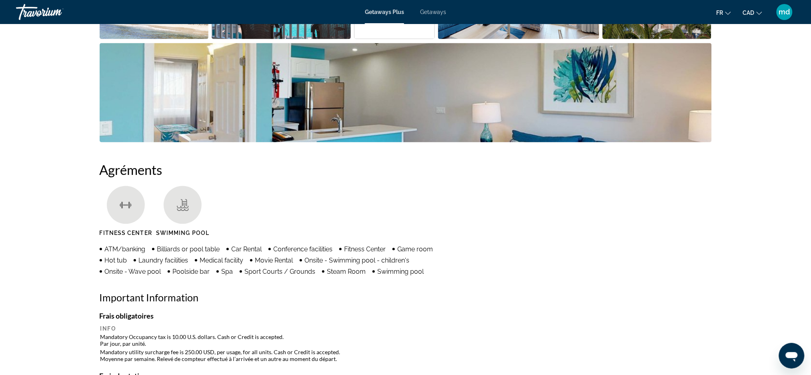
scroll to position [587, 0]
